Goal: Information Seeking & Learning: Learn about a topic

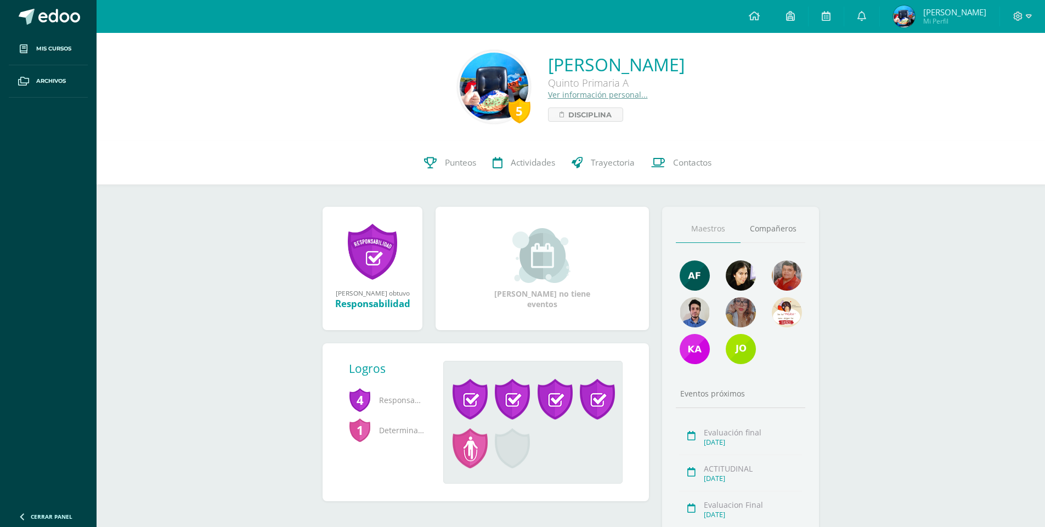
click at [527, 175] on link "Actividades" at bounding box center [523, 163] width 79 height 44
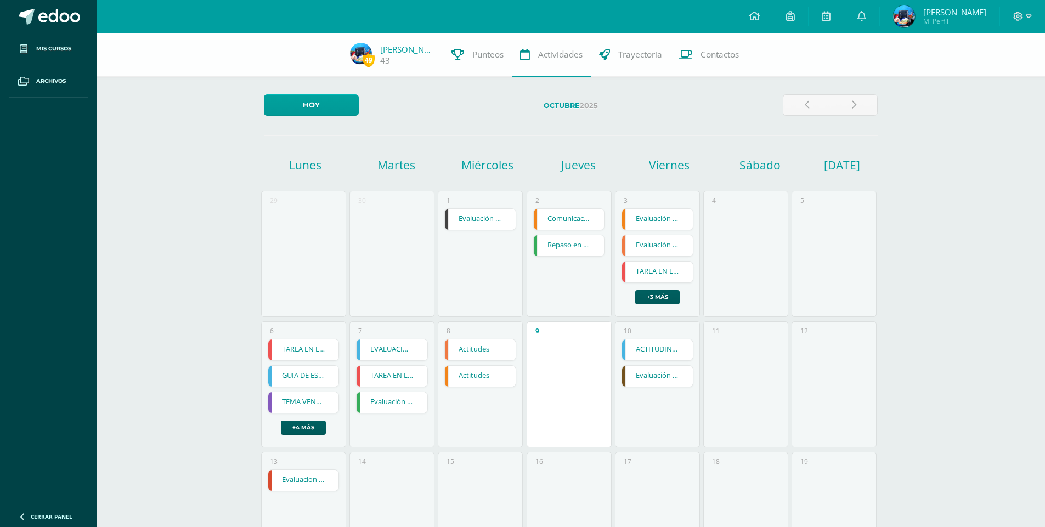
click at [387, 402] on link "Evaluación final" at bounding box center [391, 402] width 71 height 21
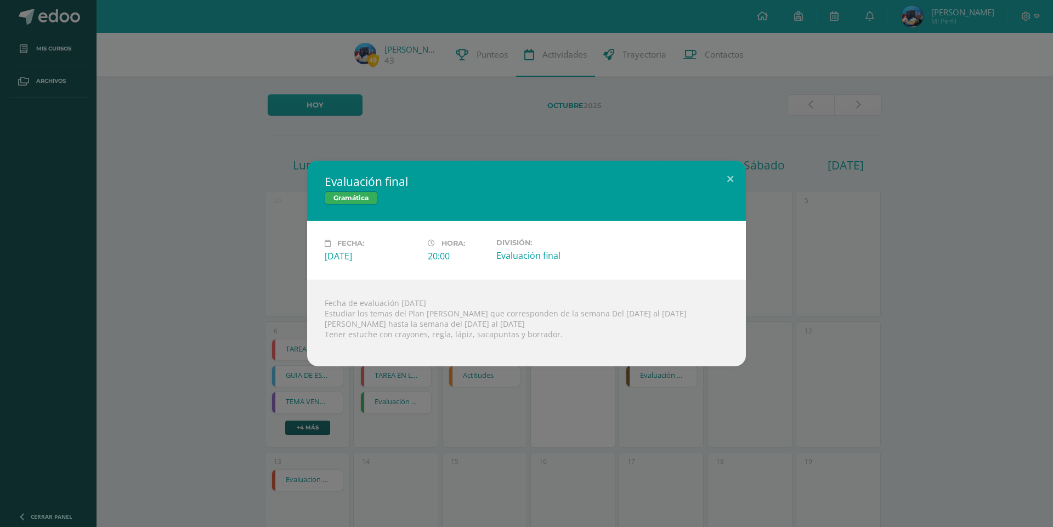
click at [711, 174] on h2 "Evaluación final" at bounding box center [527, 181] width 404 height 15
click at [727, 168] on button at bounding box center [729, 179] width 31 height 37
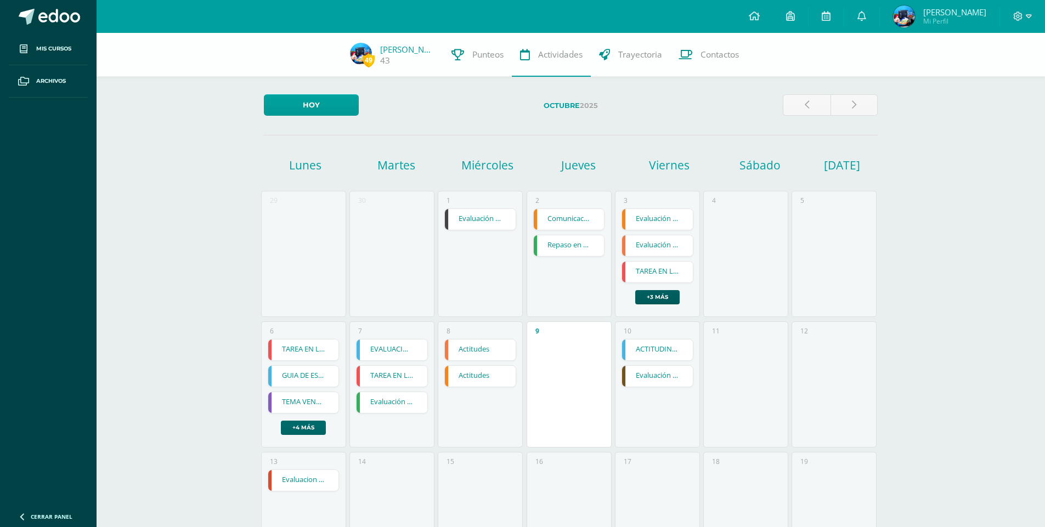
click at [285, 429] on link "+4 más" at bounding box center [303, 428] width 45 height 14
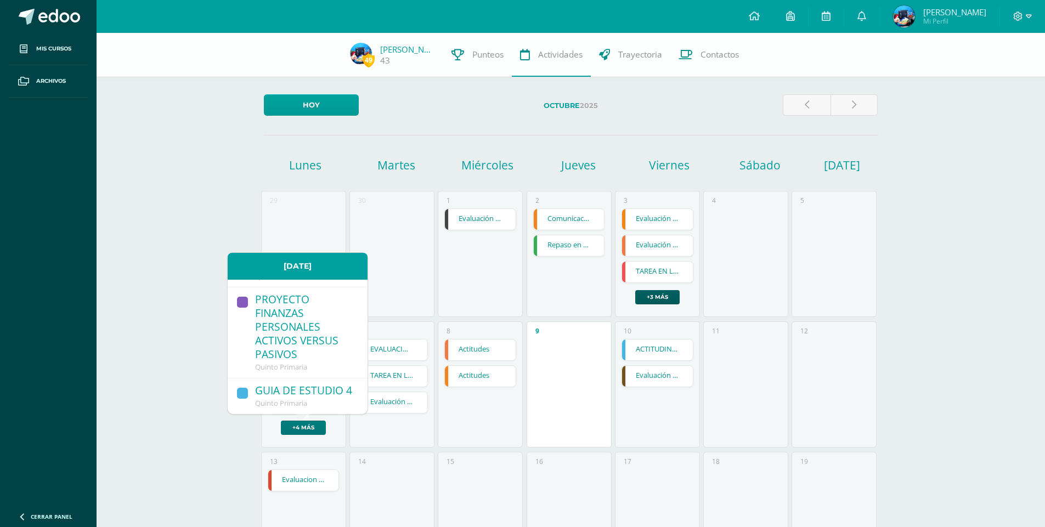
scroll to position [227, 0]
click at [643, 294] on link "+3 más" at bounding box center [657, 297] width 44 height 14
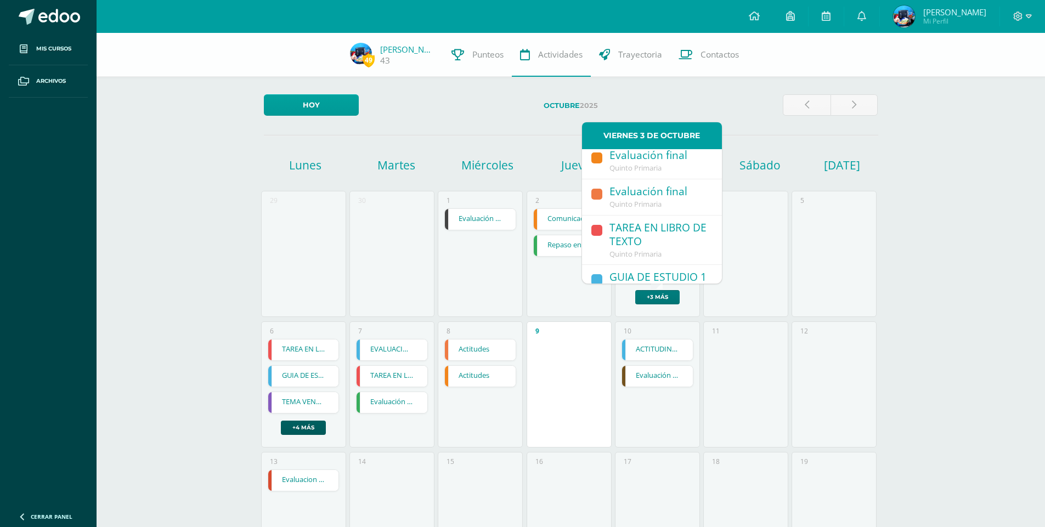
scroll to position [0, 0]
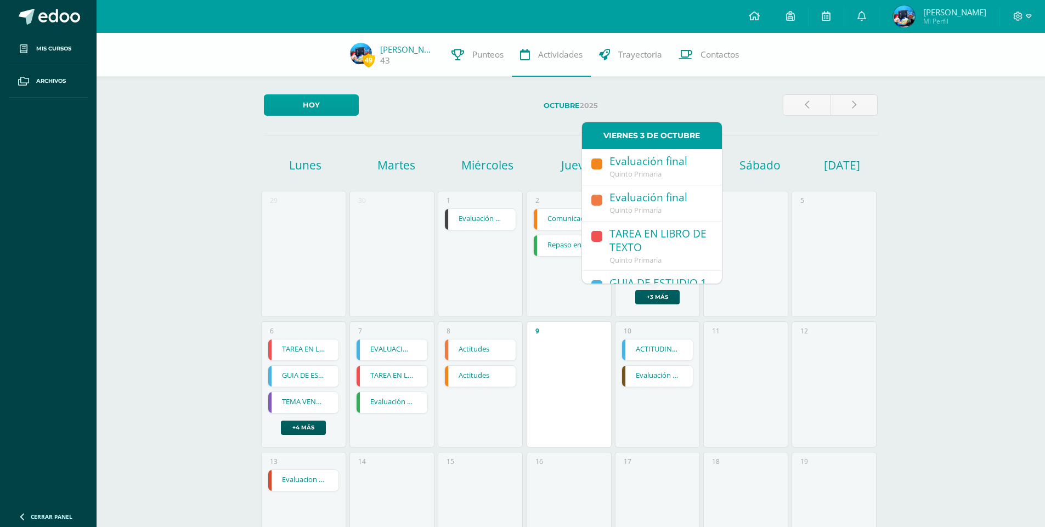
click at [787, 201] on div "4" at bounding box center [745, 254] width 85 height 126
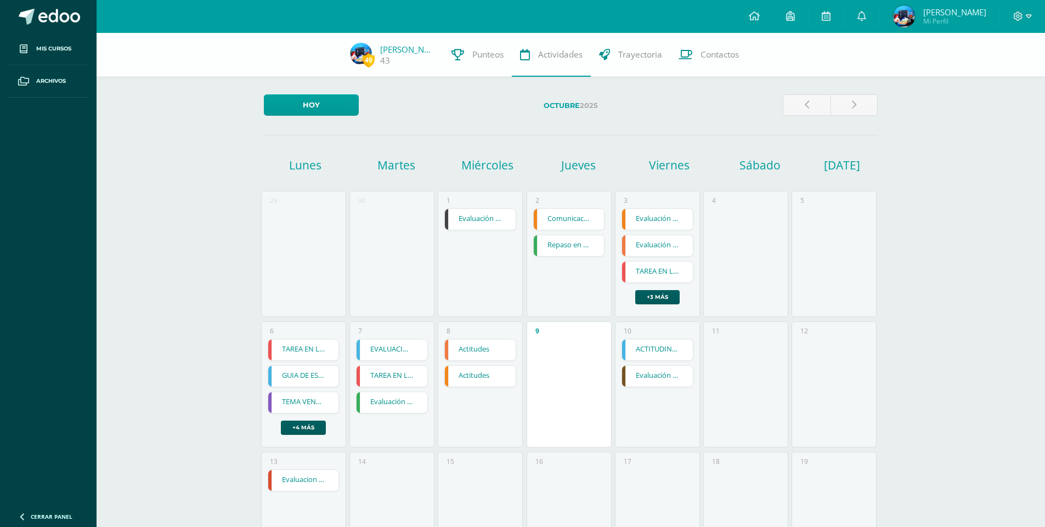
click at [669, 377] on link "Evaluación final" at bounding box center [657, 376] width 71 height 21
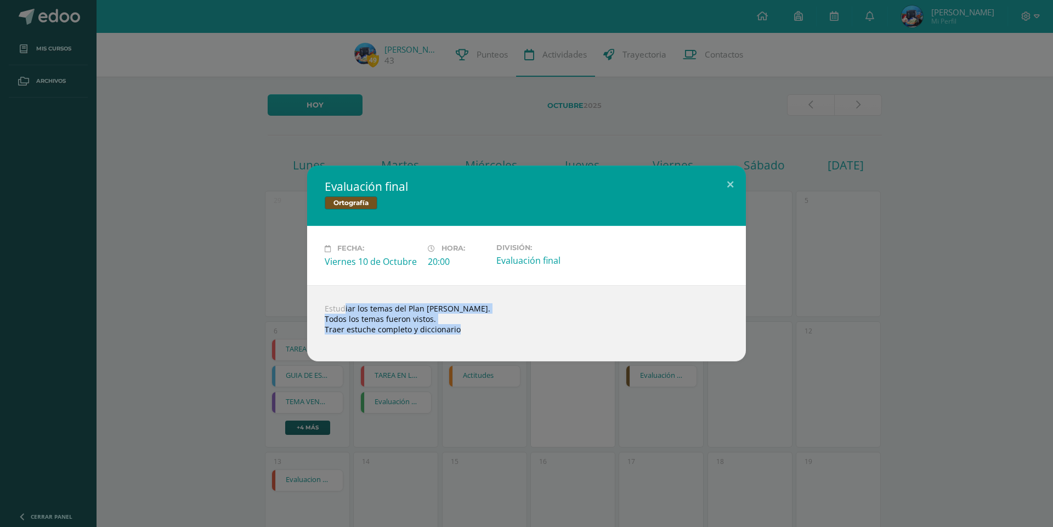
drag, startPoint x: 326, startPoint y: 313, endPoint x: 659, endPoint y: 326, distance: 333.1
click at [659, 326] on div "Estudiar los temas del Plan [PERSON_NAME]. Todos los temas fueron vistos. Traer…" at bounding box center [526, 323] width 439 height 76
click at [807, 114] on div "Evaluación final Ortografía Fecha: [DATE] Hora: 20:00 División: Evaluación fina…" at bounding box center [526, 263] width 1053 height 527
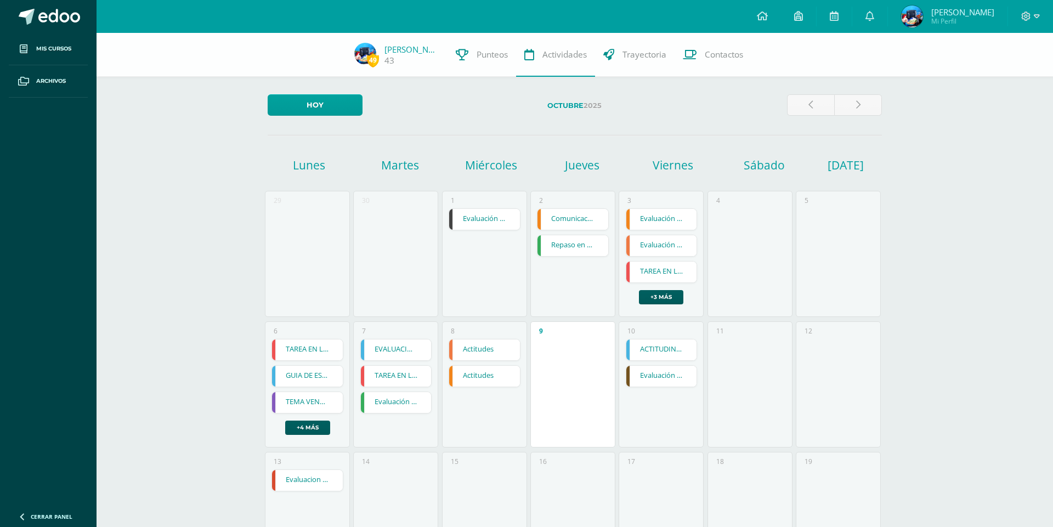
click at [746, 169] on h1 "Sábado" at bounding box center [765, 164] width 88 height 15
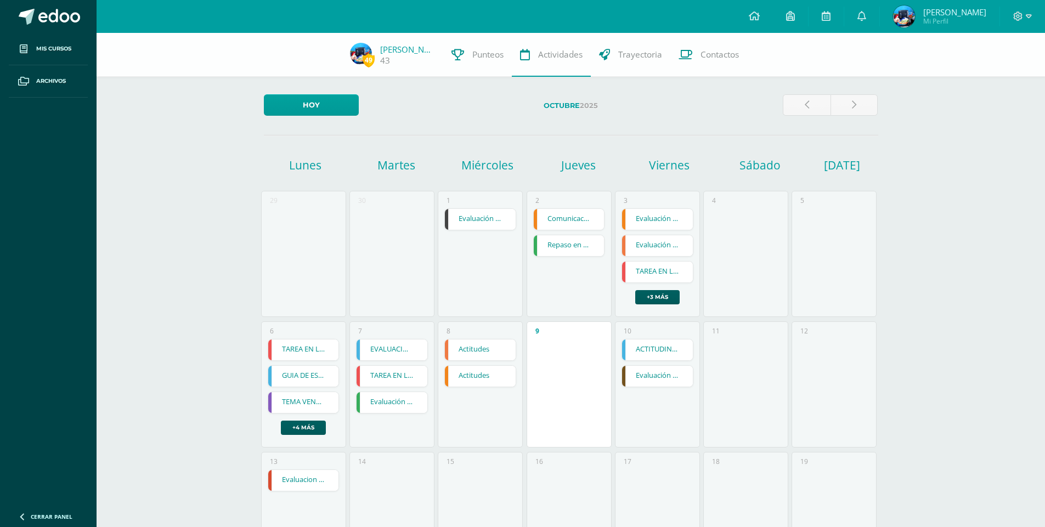
click at [837, 166] on h1 "[DATE]" at bounding box center [831, 164] width 14 height 15
click at [800, 192] on div "5" at bounding box center [833, 254] width 85 height 126
click at [871, 259] on div "5" at bounding box center [833, 254] width 85 height 126
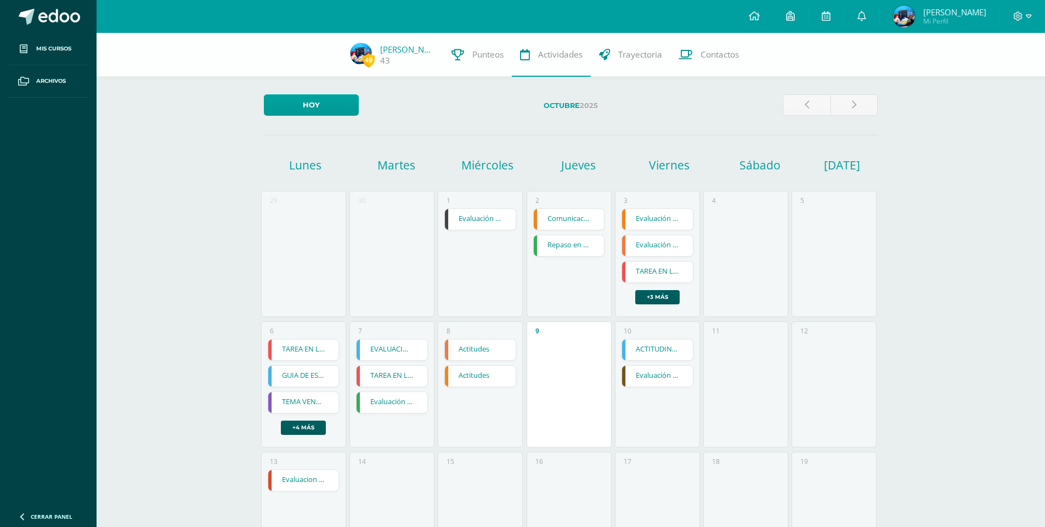
click at [871, 259] on div "5" at bounding box center [833, 254] width 85 height 126
